Goal: Information Seeking & Learning: Learn about a topic

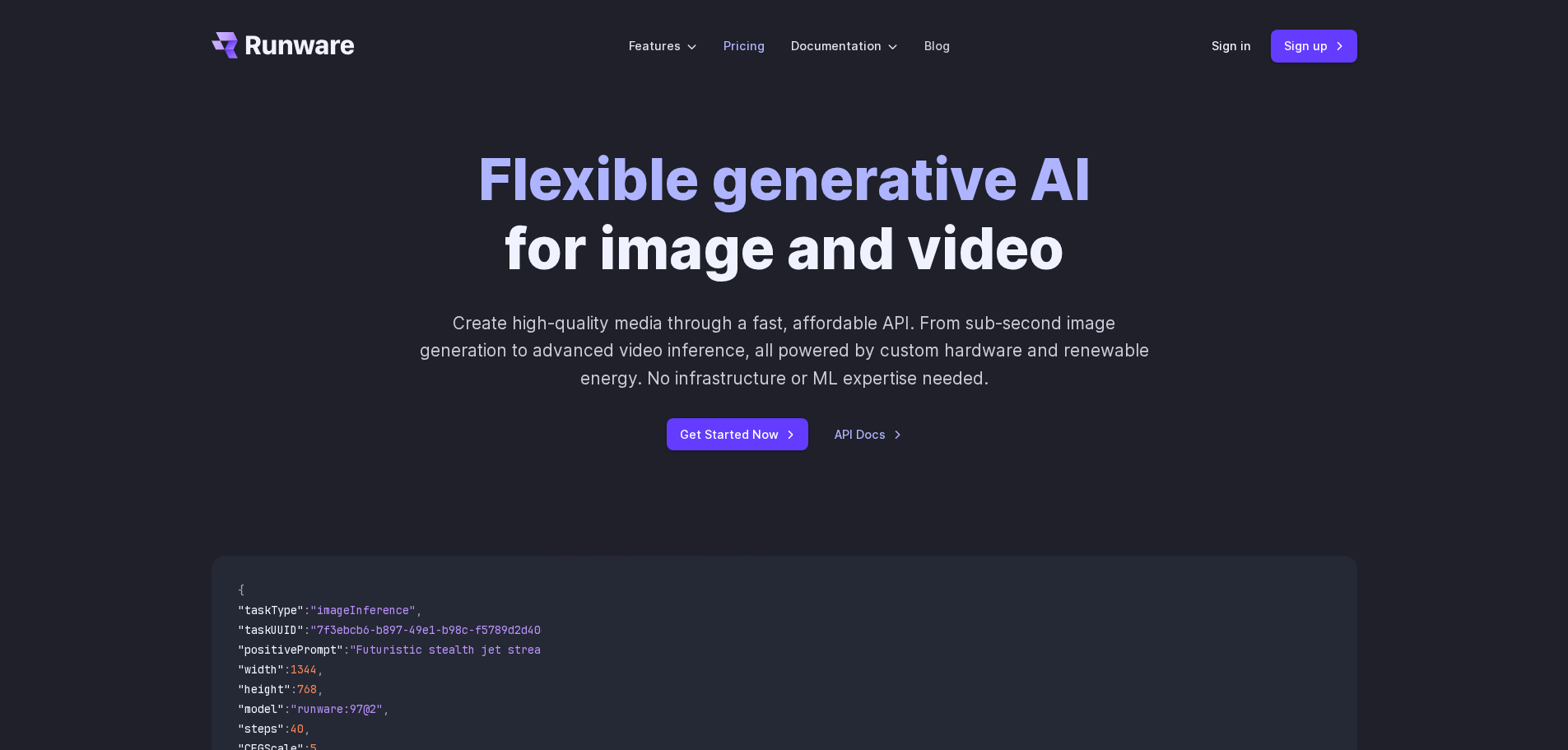
click at [737, 46] on link "Pricing" at bounding box center [744, 45] width 41 height 19
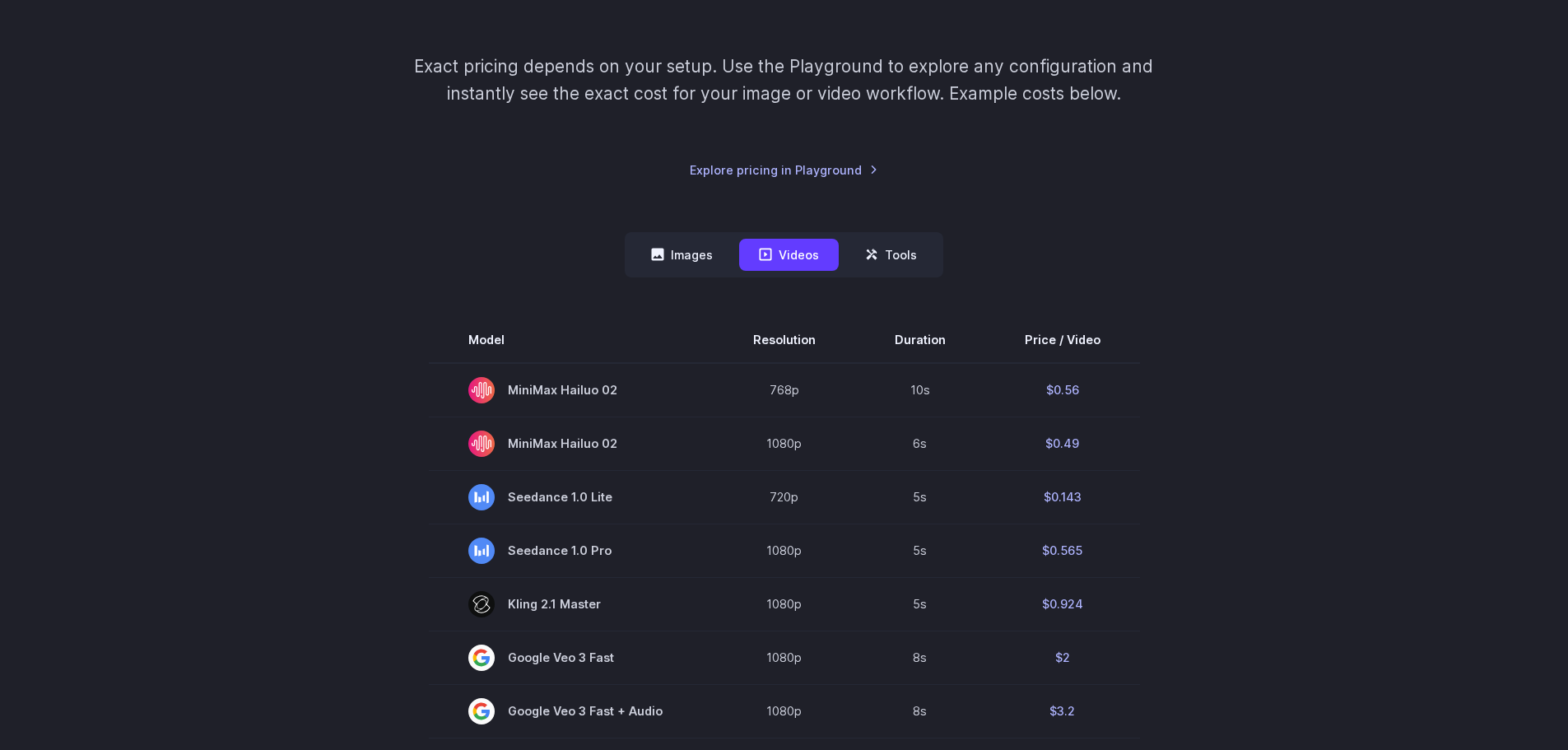
scroll to position [247, 0]
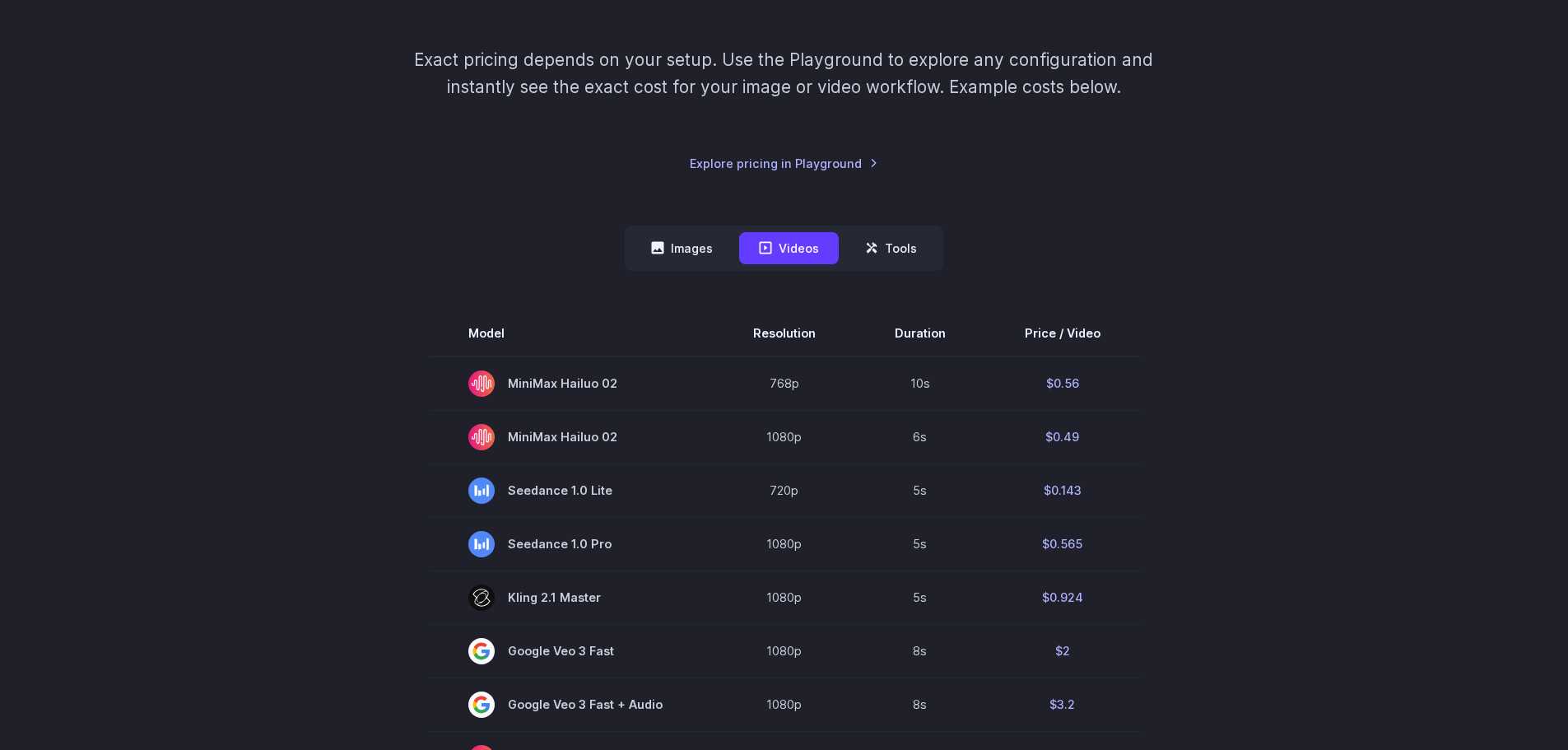
click at [680, 231] on nav "Images Videos Tools ****** ****** *****" at bounding box center [784, 248] width 319 height 45
click at [689, 240] on button "Images" at bounding box center [681, 248] width 101 height 32
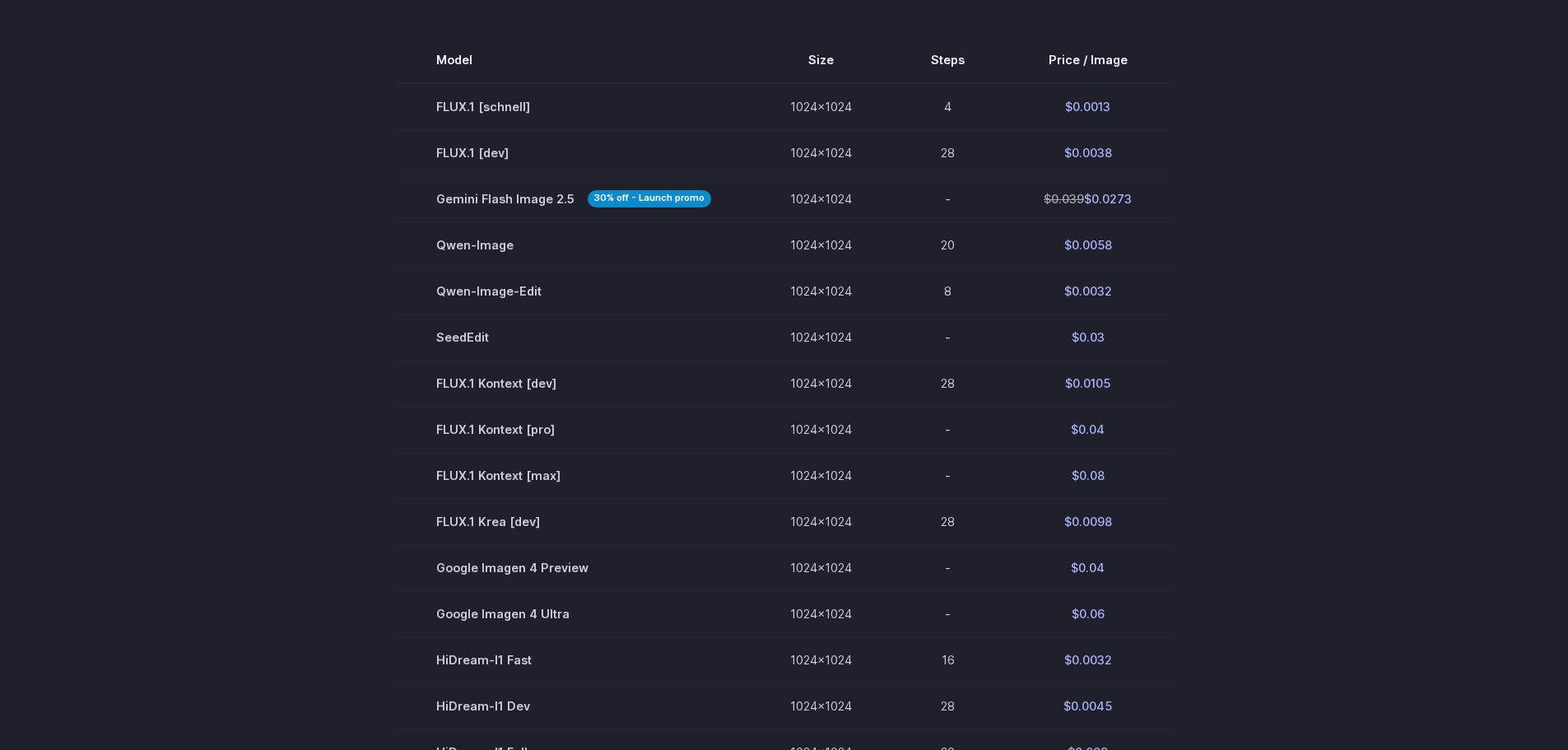
scroll to position [0, 0]
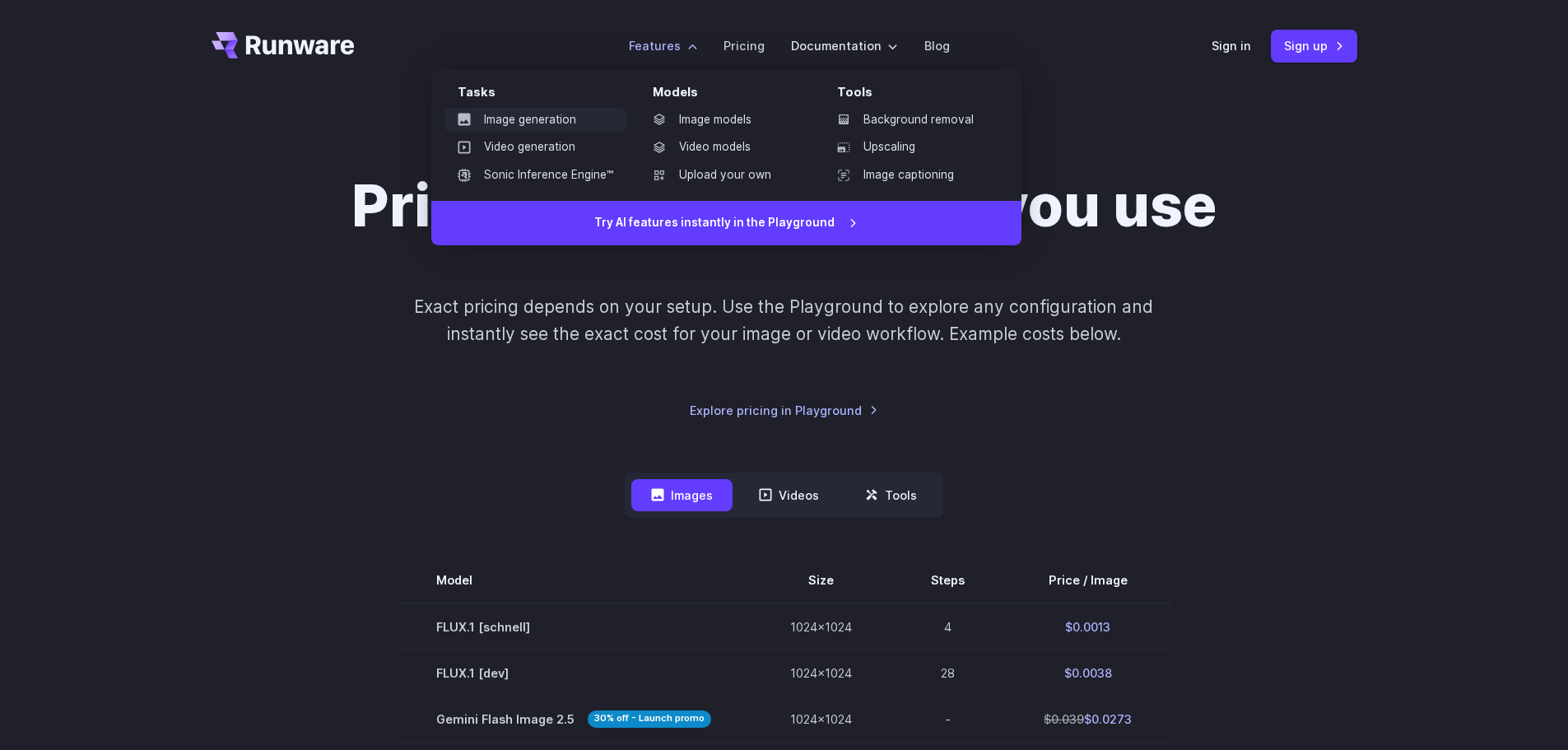
click at [572, 124] on link "Image generation" at bounding box center [536, 120] width 182 height 25
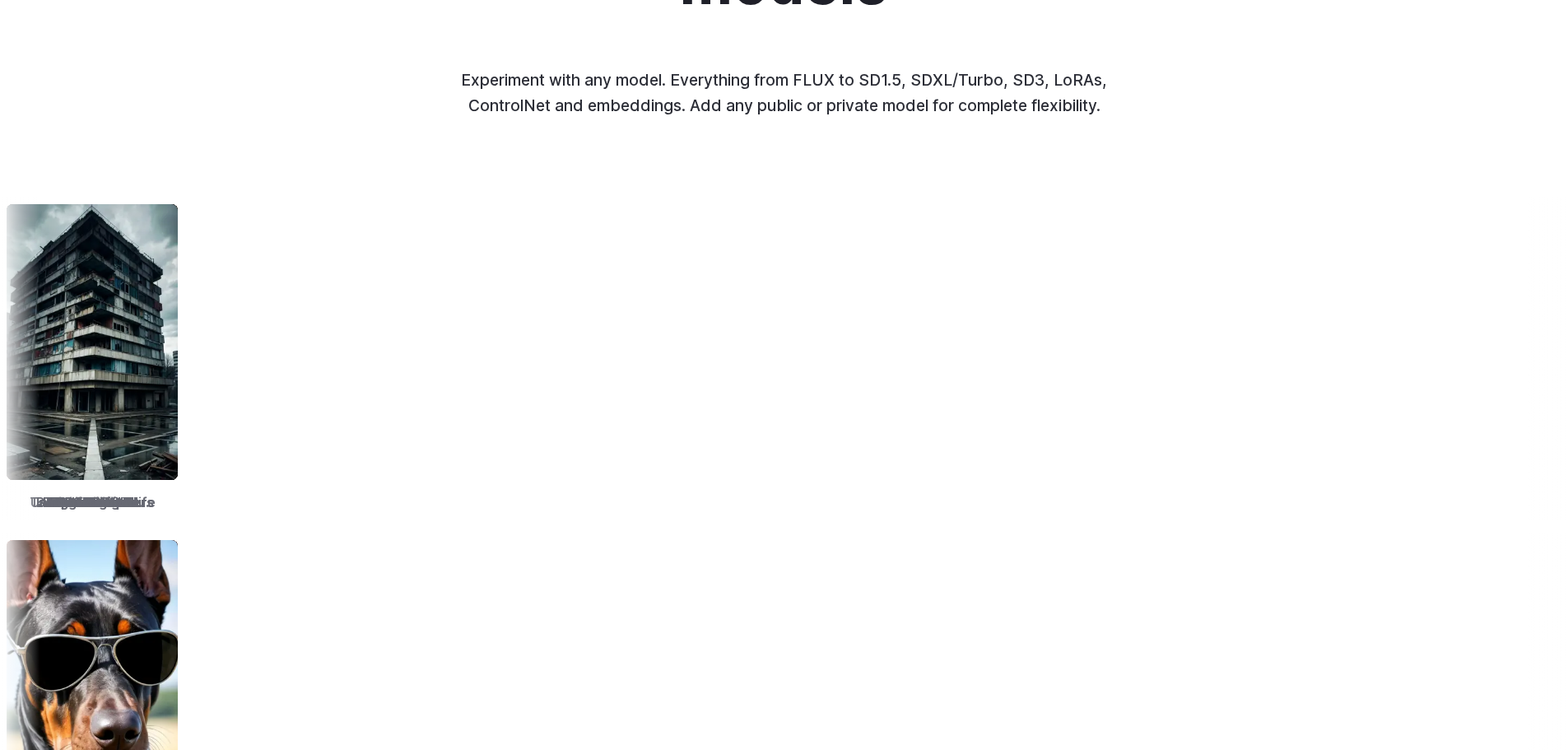
scroll to position [2798, 0]
